Goal: Find specific page/section: Find specific page/section

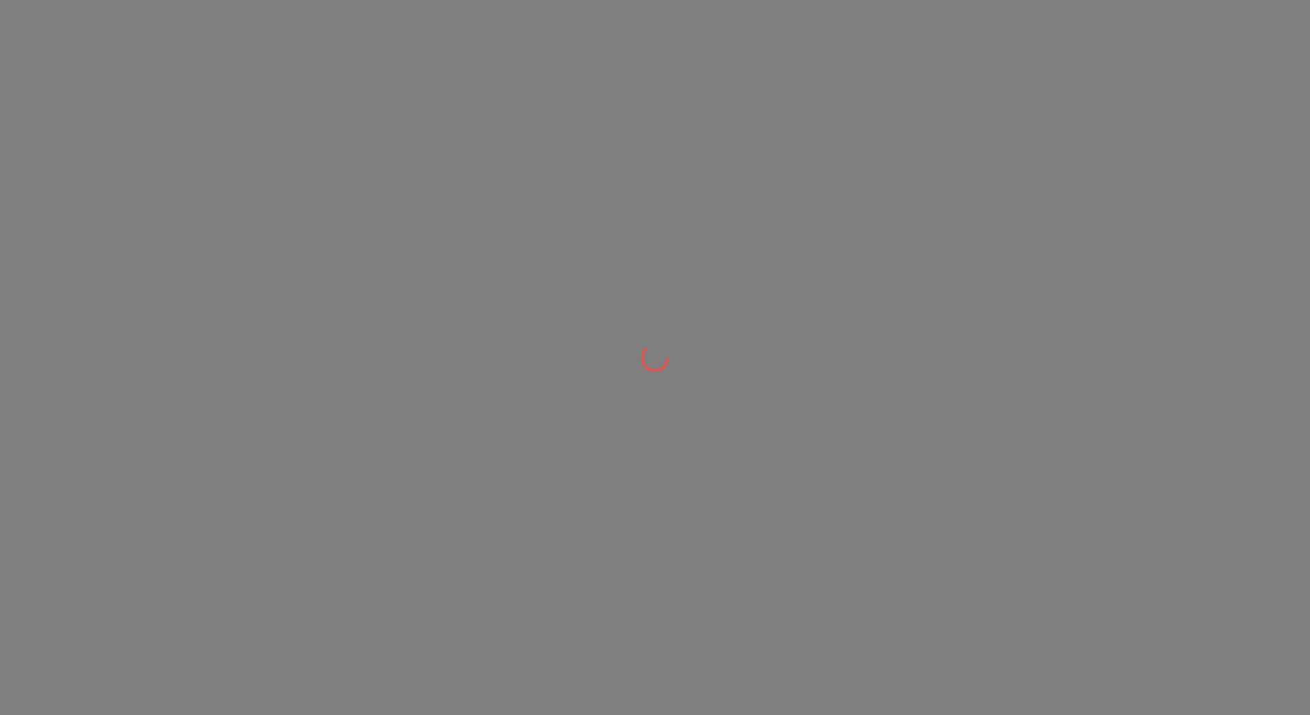
click at [707, 331] on div at bounding box center [655, 357] width 1310 height 715
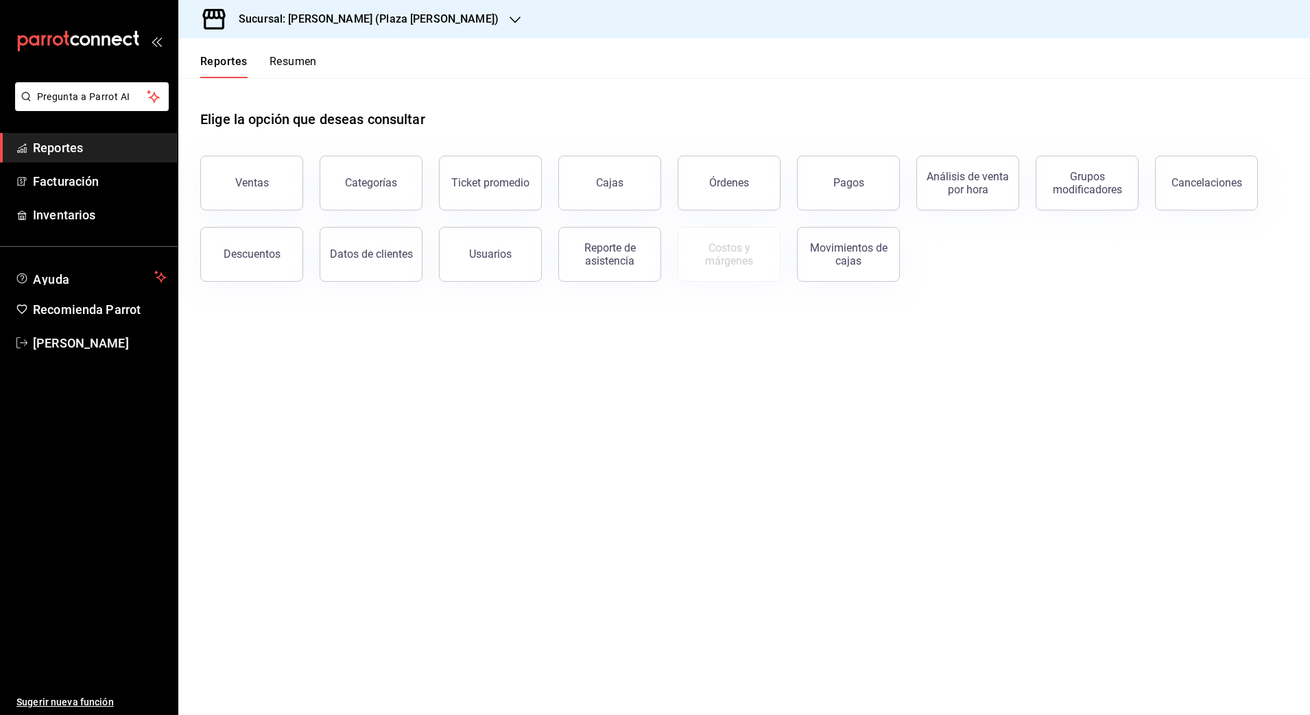
click at [119, 149] on span "Reportes" at bounding box center [100, 148] width 134 height 19
click at [622, 479] on main "Elige la opción que deseas consultar Ventas Categorías Ticket promedio Cajas Ór…" at bounding box center [743, 396] width 1131 height 637
